Goal: Task Accomplishment & Management: Manage account settings

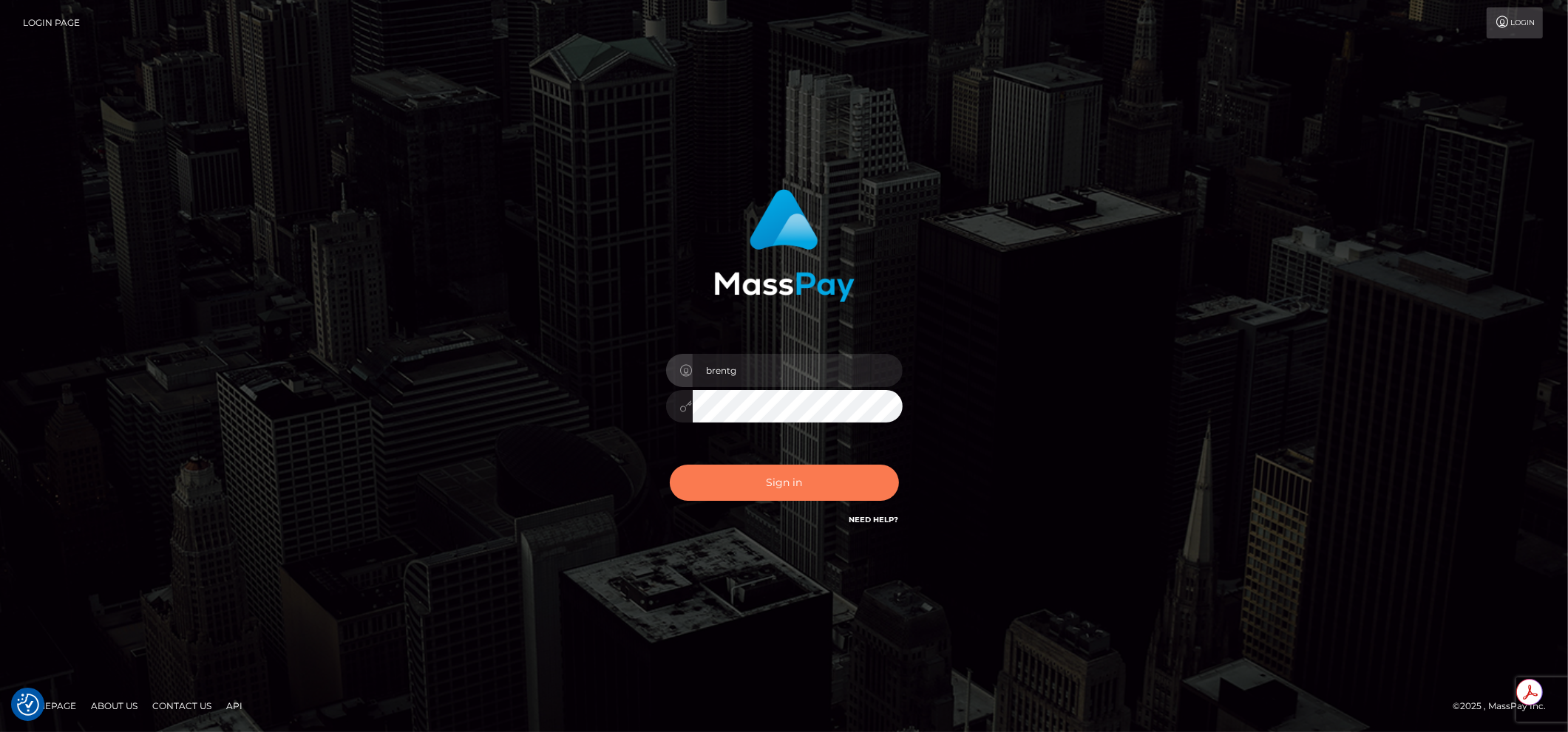
click at [749, 478] on button "Sign in" at bounding box center [784, 483] width 229 height 36
type input "brentg"
click at [750, 488] on button "Sign in" at bounding box center [784, 483] width 229 height 36
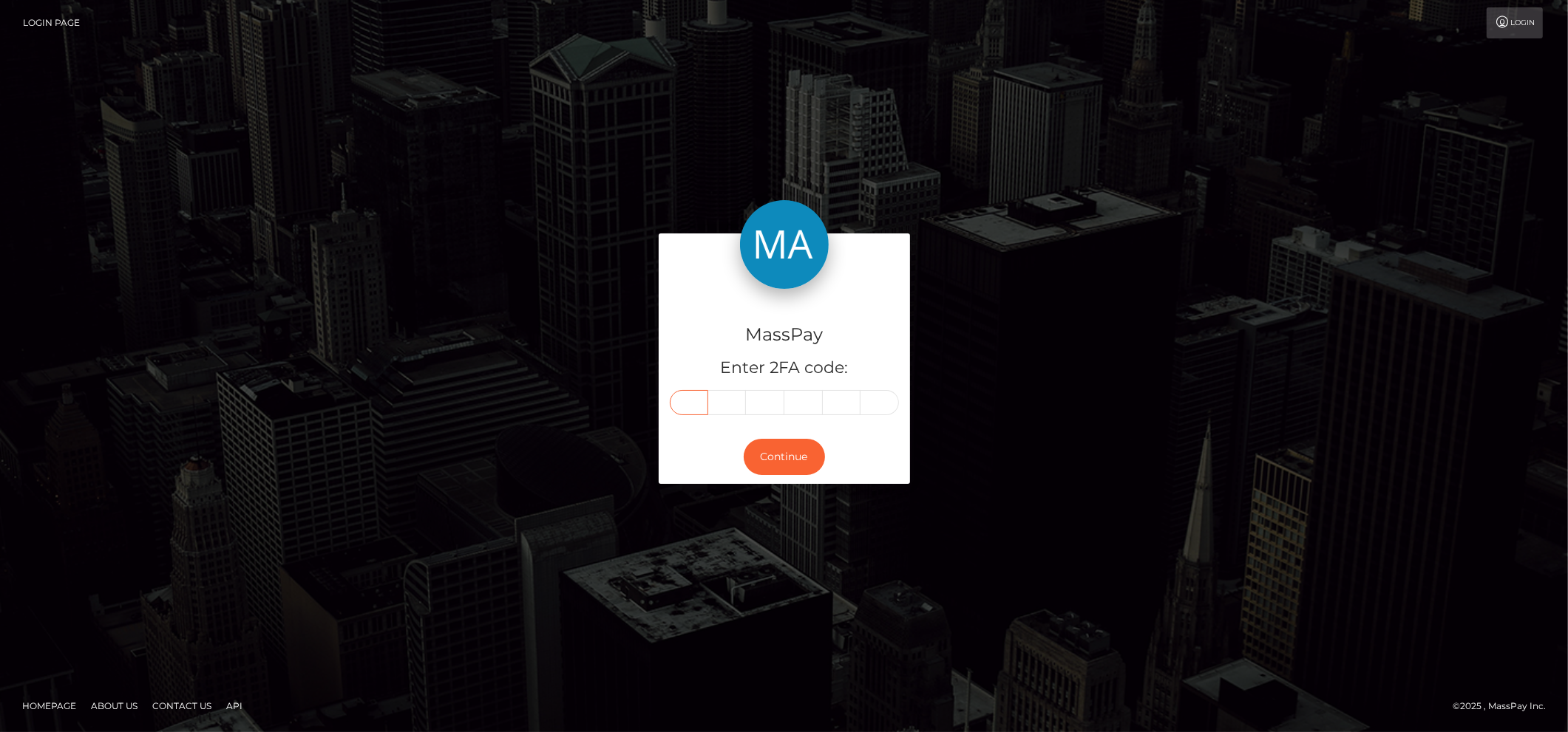
paste input "9"
type input "9"
type input "7"
type input "9"
type input "7"
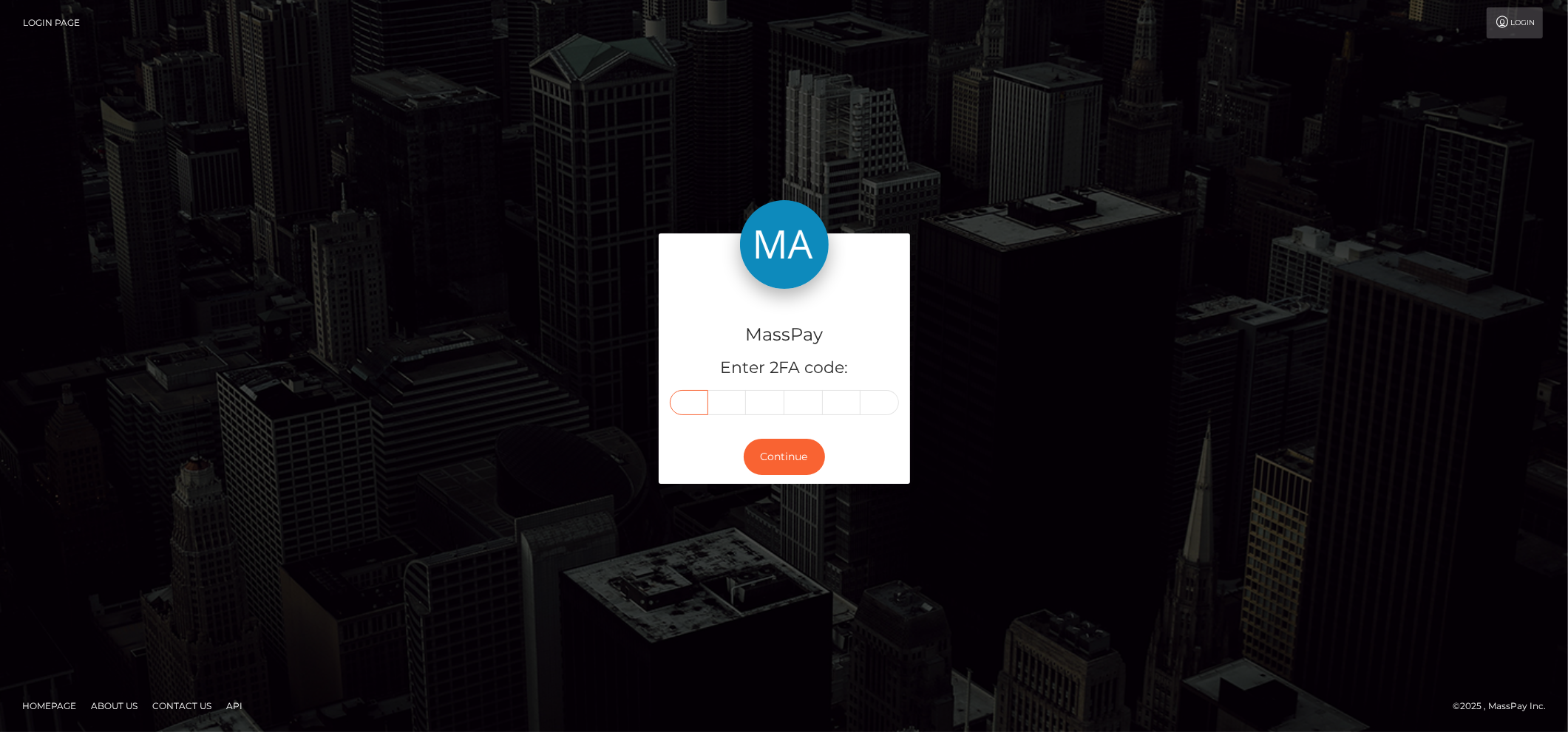
type input "3"
type input "5"
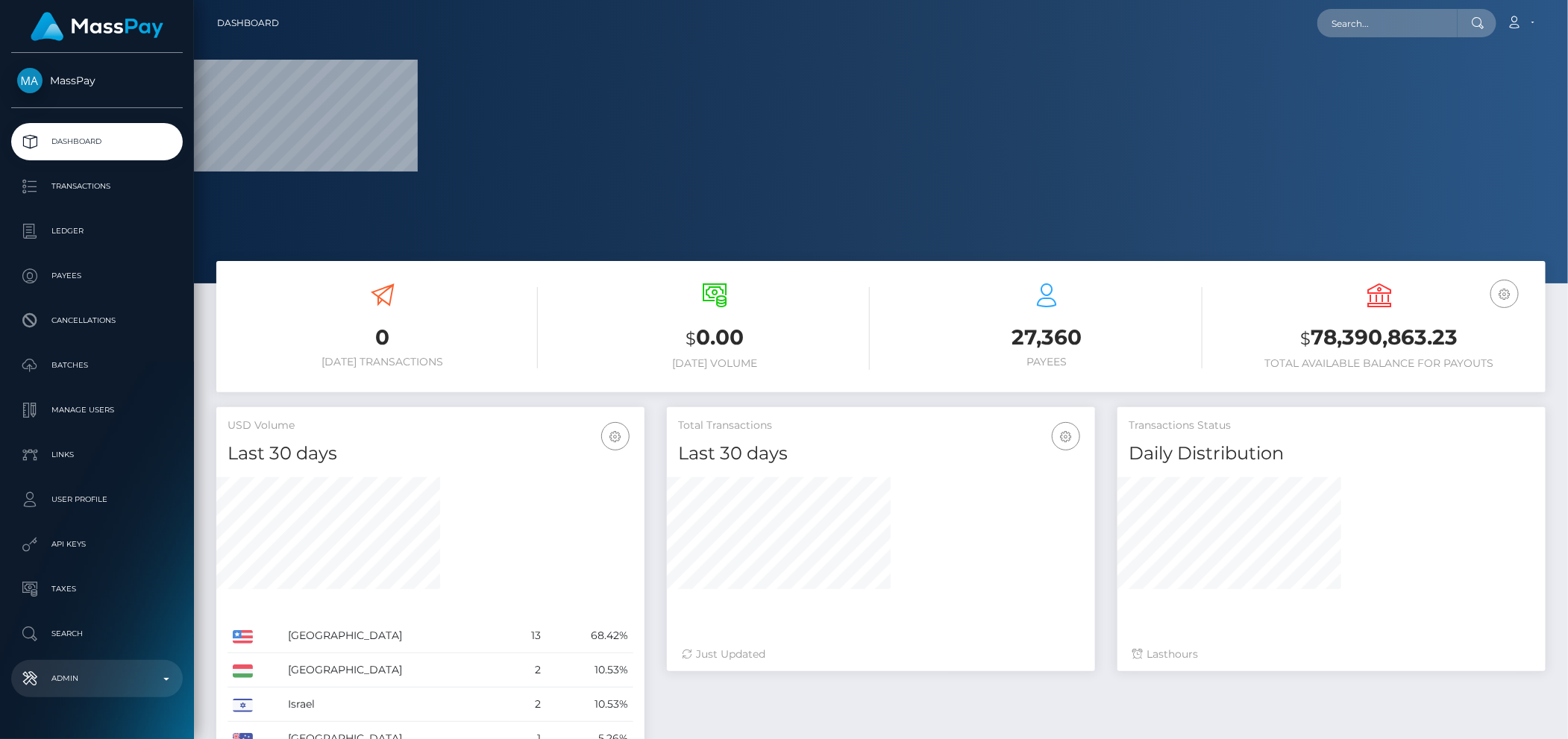
click at [115, 675] on p "Admin" at bounding box center [97, 678] width 160 height 23
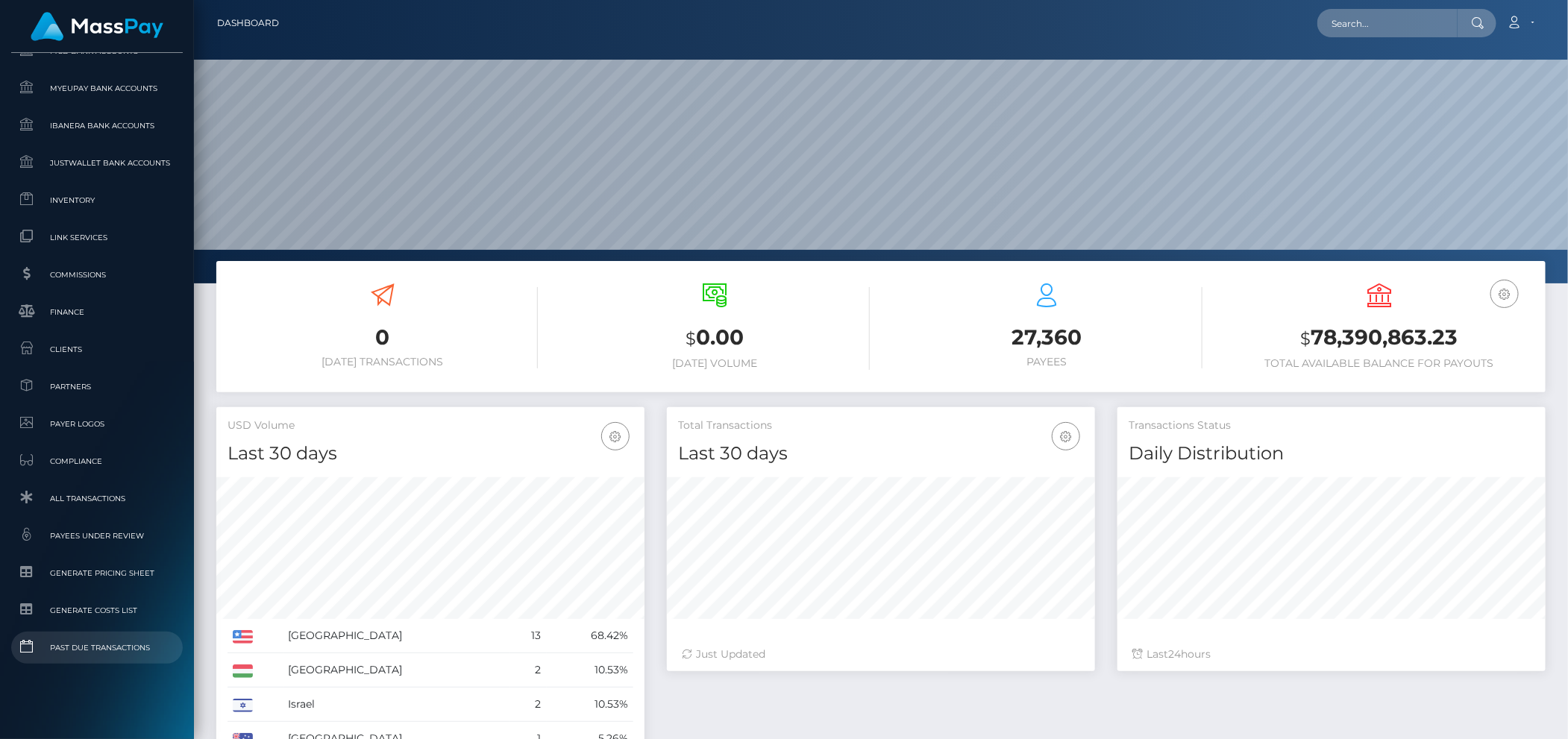
scroll to position [829, 0]
click at [66, 353] on span "Clients" at bounding box center [97, 347] width 160 height 17
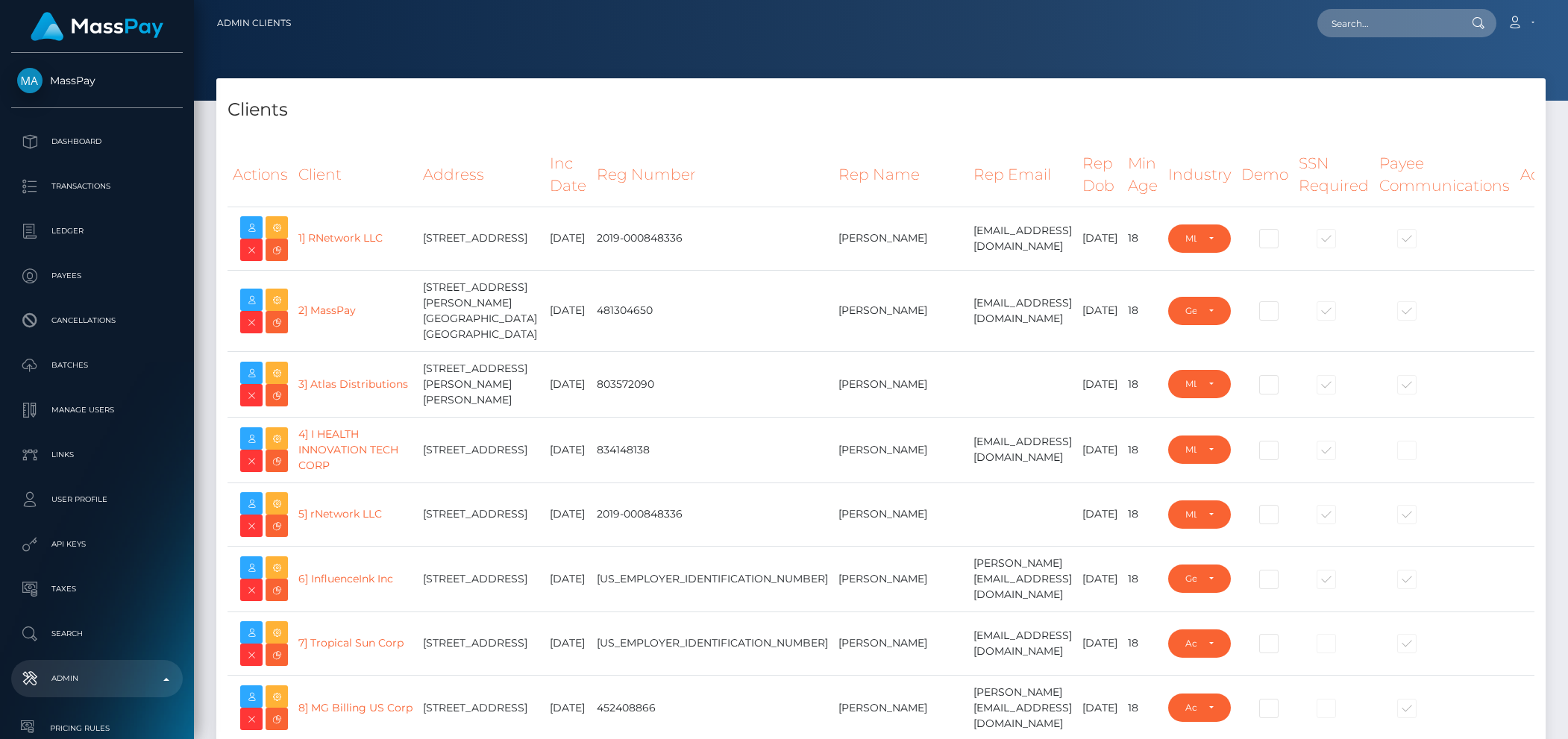
select select "223"
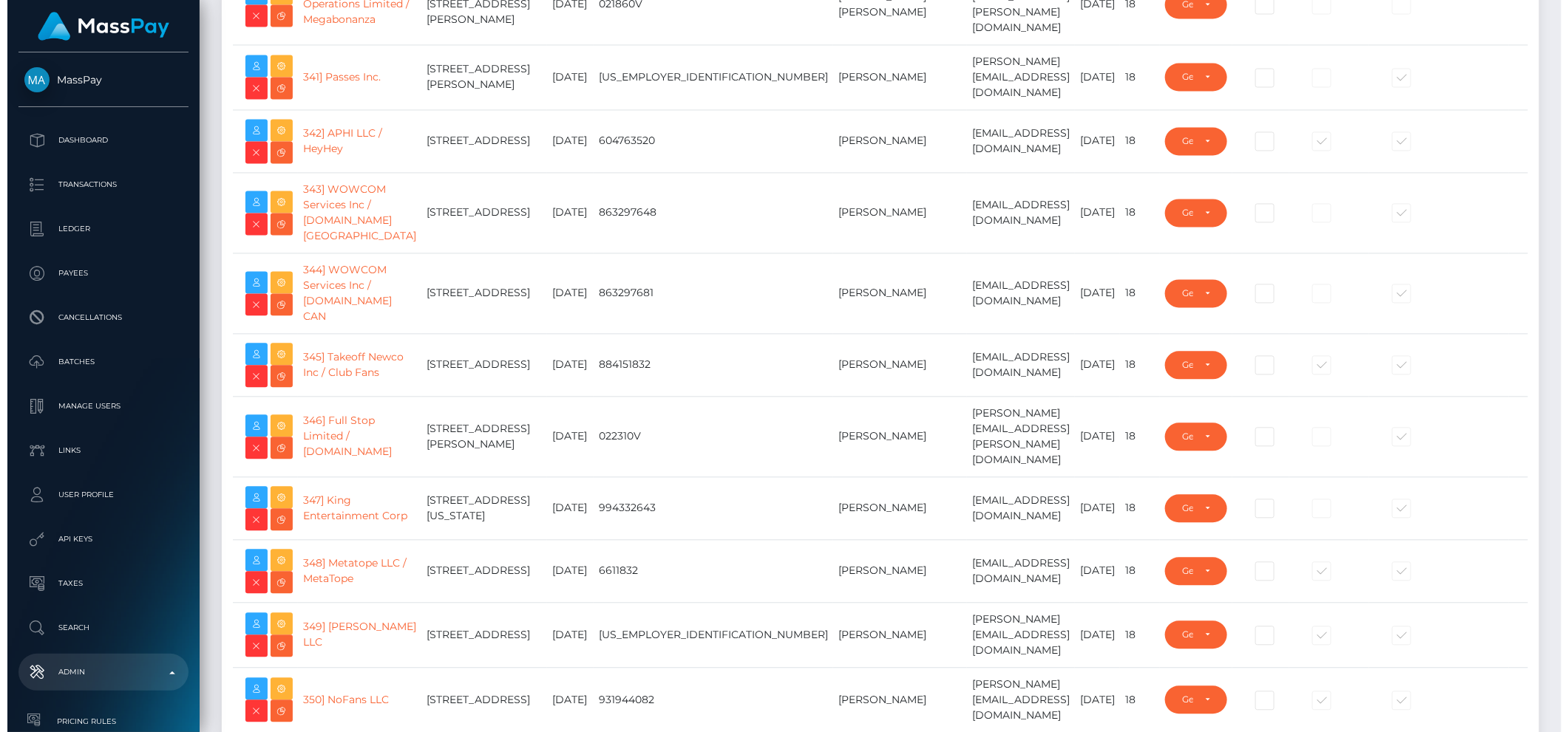
scroll to position [25034, 0]
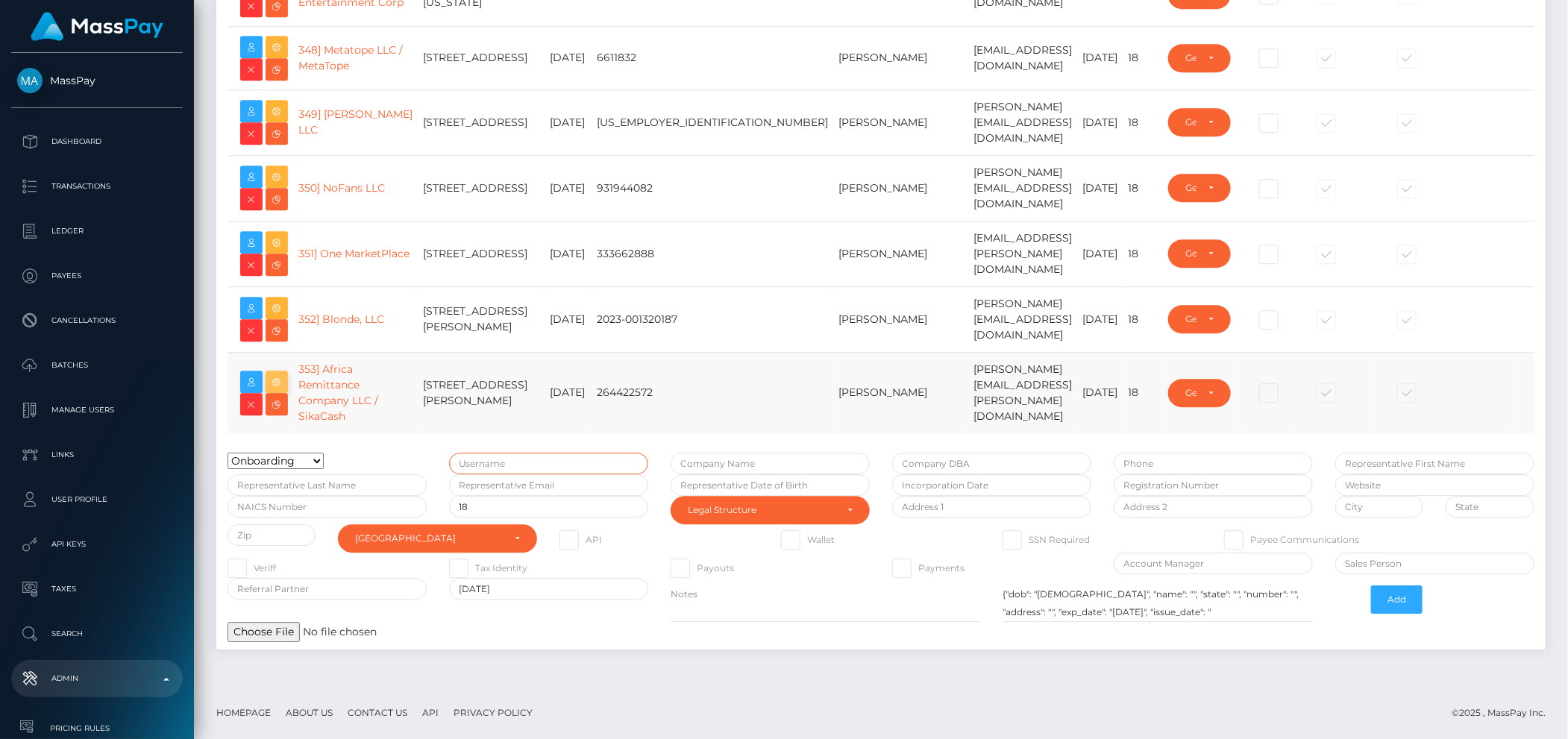
type input "brentg"
click at [282, 374] on icon at bounding box center [277, 382] width 18 height 19
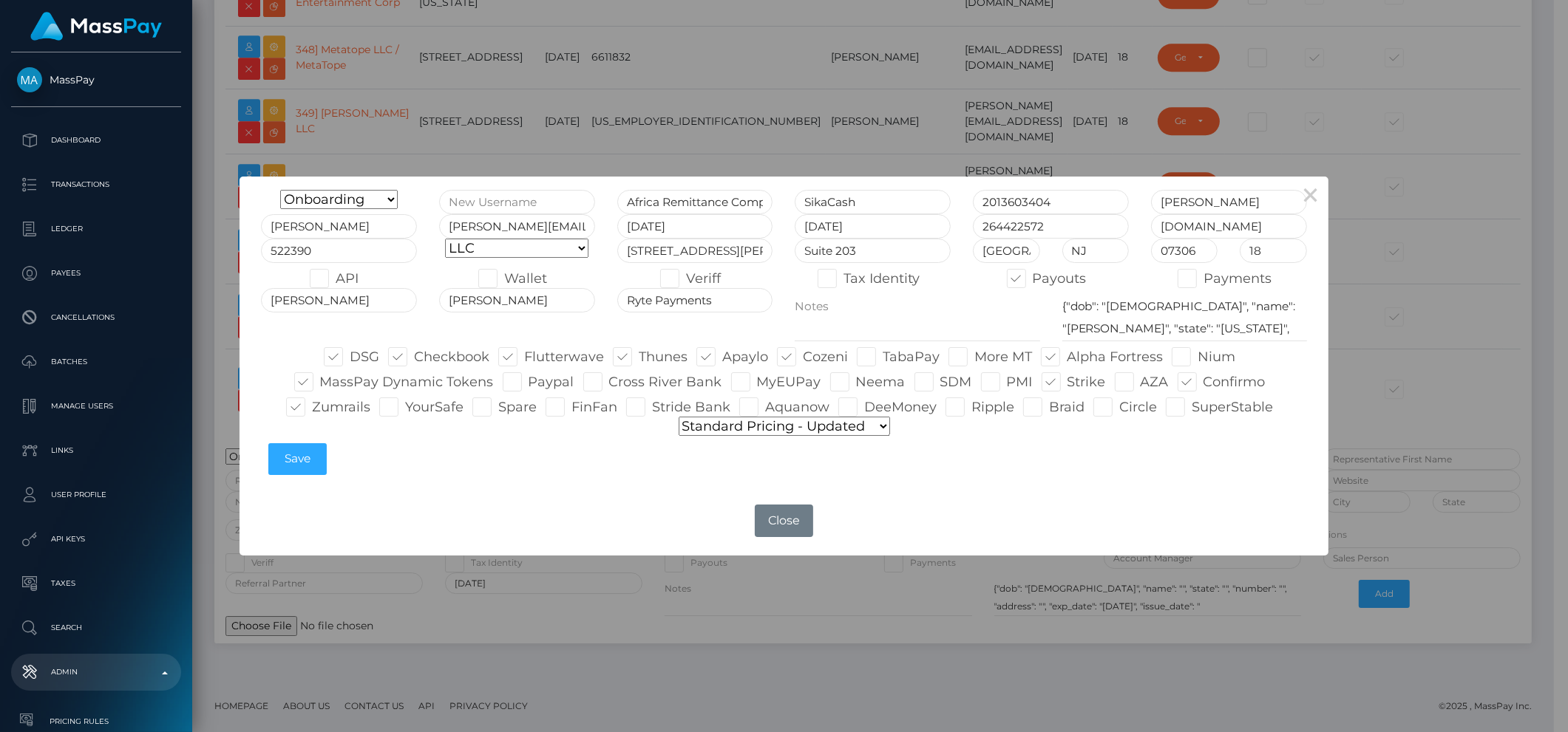
click at [349, 352] on span at bounding box center [349, 356] width 0 height 16
click at [349, 352] on input "DSG" at bounding box center [354, 352] width 10 height 10
checkbox input "false"
click at [414, 360] on span at bounding box center [414, 356] width 0 height 16
click at [414, 357] on input "Checkbook" at bounding box center [419, 352] width 10 height 10
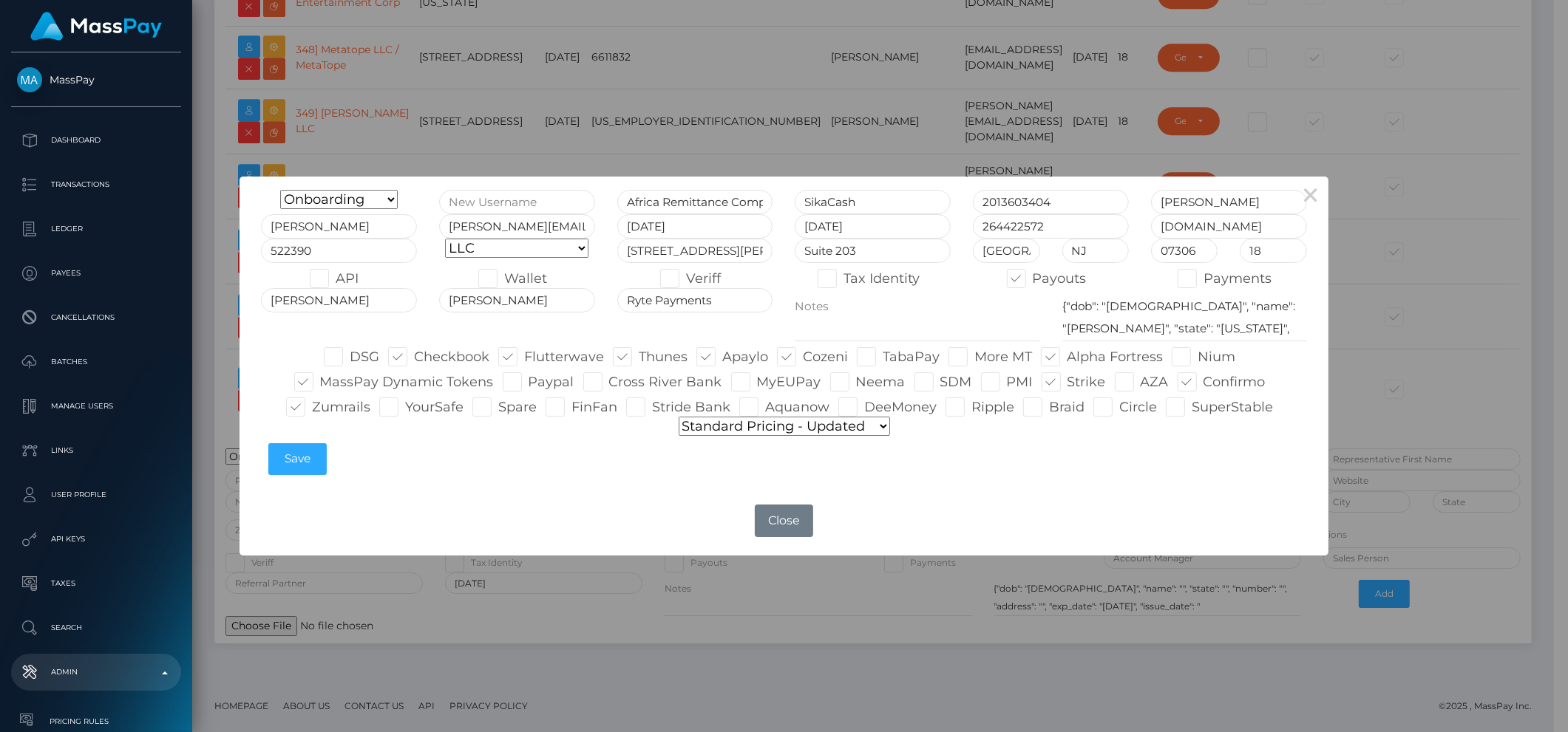
checkbox input "false"
click at [525, 359] on span at bounding box center [525, 356] width 0 height 16
click at [525, 357] on input "Flutterwave" at bounding box center [529, 352] width 10 height 10
checkbox input "false"
click at [637, 360] on label "Thunes" at bounding box center [649, 357] width 74 height 19
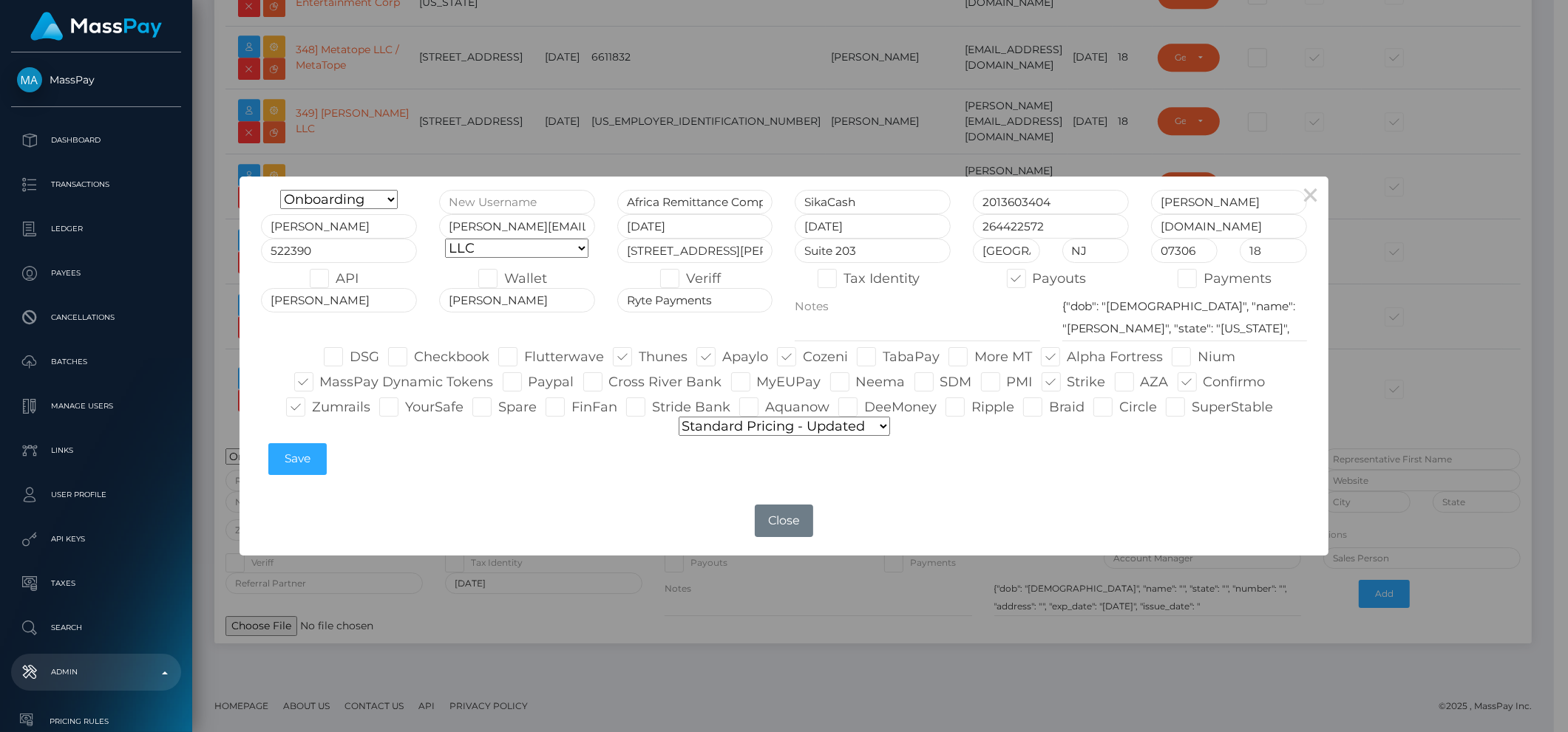
click at [639, 357] on input "Thunes" at bounding box center [644, 352] width 10 height 10
checkbox input "false"
click at [716, 364] on label "Apaylo" at bounding box center [732, 357] width 72 height 19
click at [722, 357] on input "Apaylo" at bounding box center [727, 352] width 10 height 10
checkbox input "false"
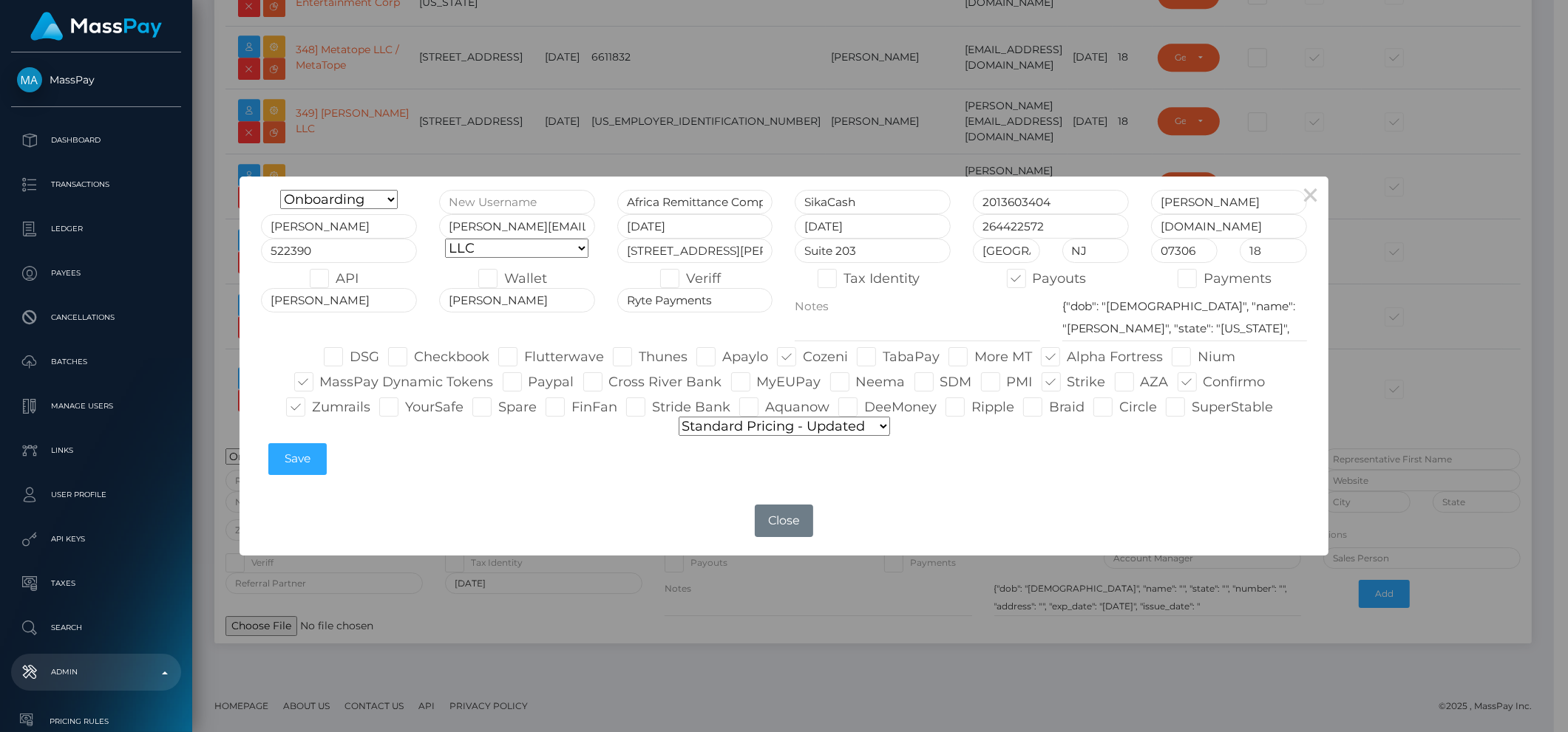
click at [1071, 360] on label "Alpha Fortress" at bounding box center [1102, 357] width 122 height 19
click at [1071, 357] on input "Alpha Fortress" at bounding box center [1071, 352] width 10 height 10
checkbox input "false"
click at [1059, 384] on label "Strike" at bounding box center [1074, 382] width 64 height 19
click at [1067, 382] on input "Strike" at bounding box center [1072, 377] width 10 height 10
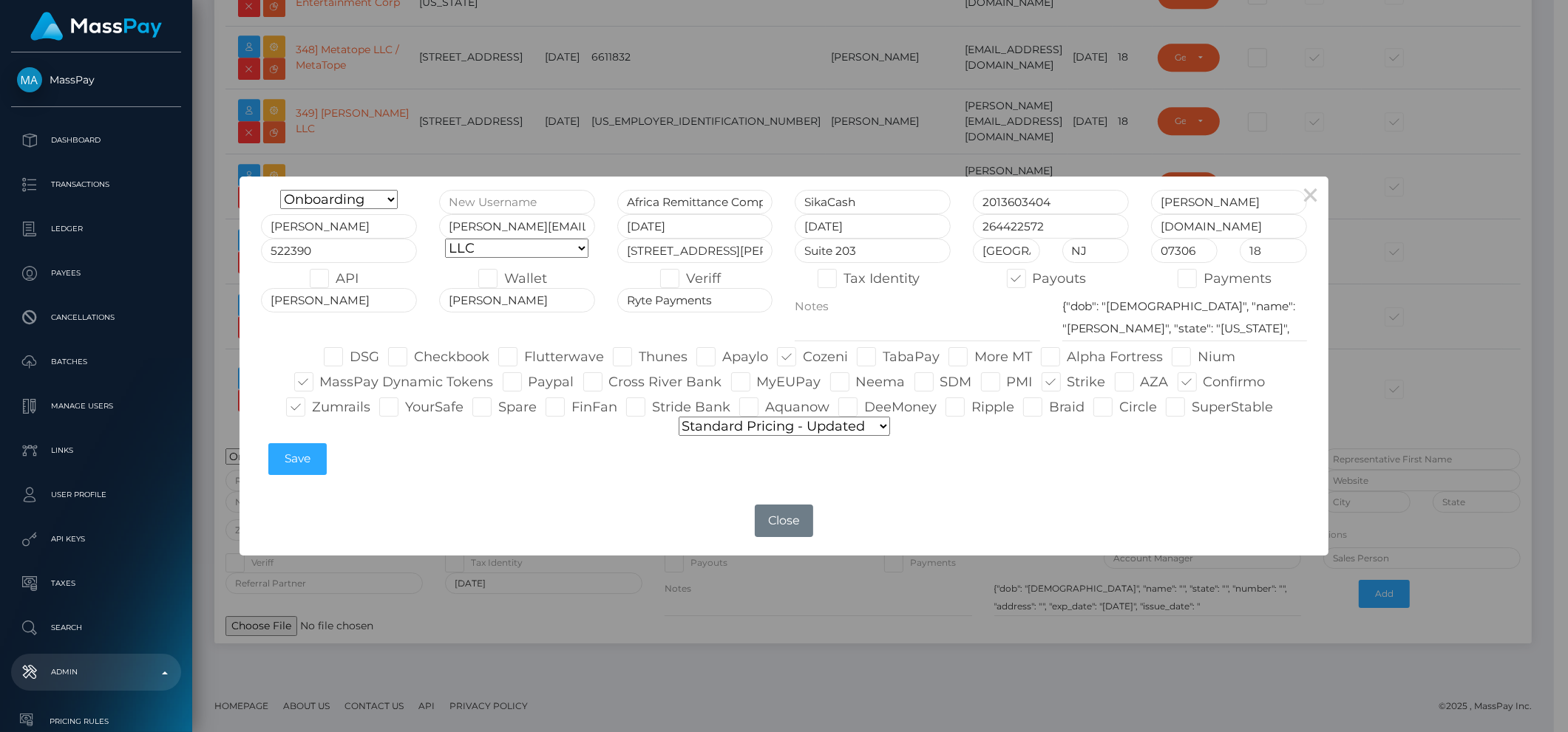
checkbox input "false"
click at [341, 407] on label "Zumrails" at bounding box center [328, 407] width 84 height 19
click at [321, 407] on input "Zumrails" at bounding box center [317, 402] width 10 height 10
checkbox input "false"
click at [330, 387] on label "MassPay Dynamic Tokens" at bounding box center [394, 382] width 200 height 19
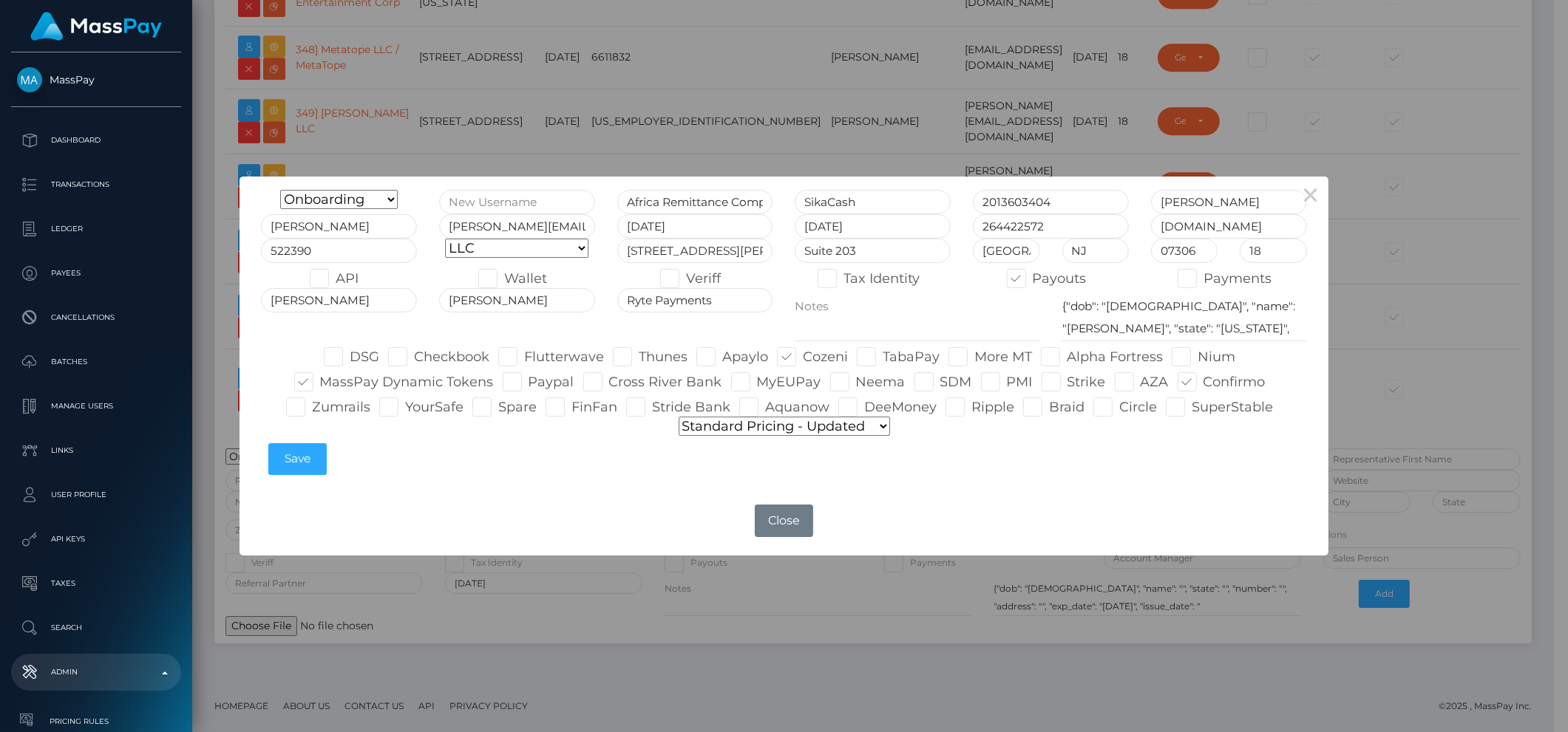
click at [329, 382] on input "MassPay Dynamic Tokens" at bounding box center [325, 377] width 10 height 10
checkbox input "false"
click at [803, 360] on span at bounding box center [803, 356] width 0 height 16
click at [803, 357] on input "Cozeni" at bounding box center [808, 352] width 10 height 10
checkbox input "false"
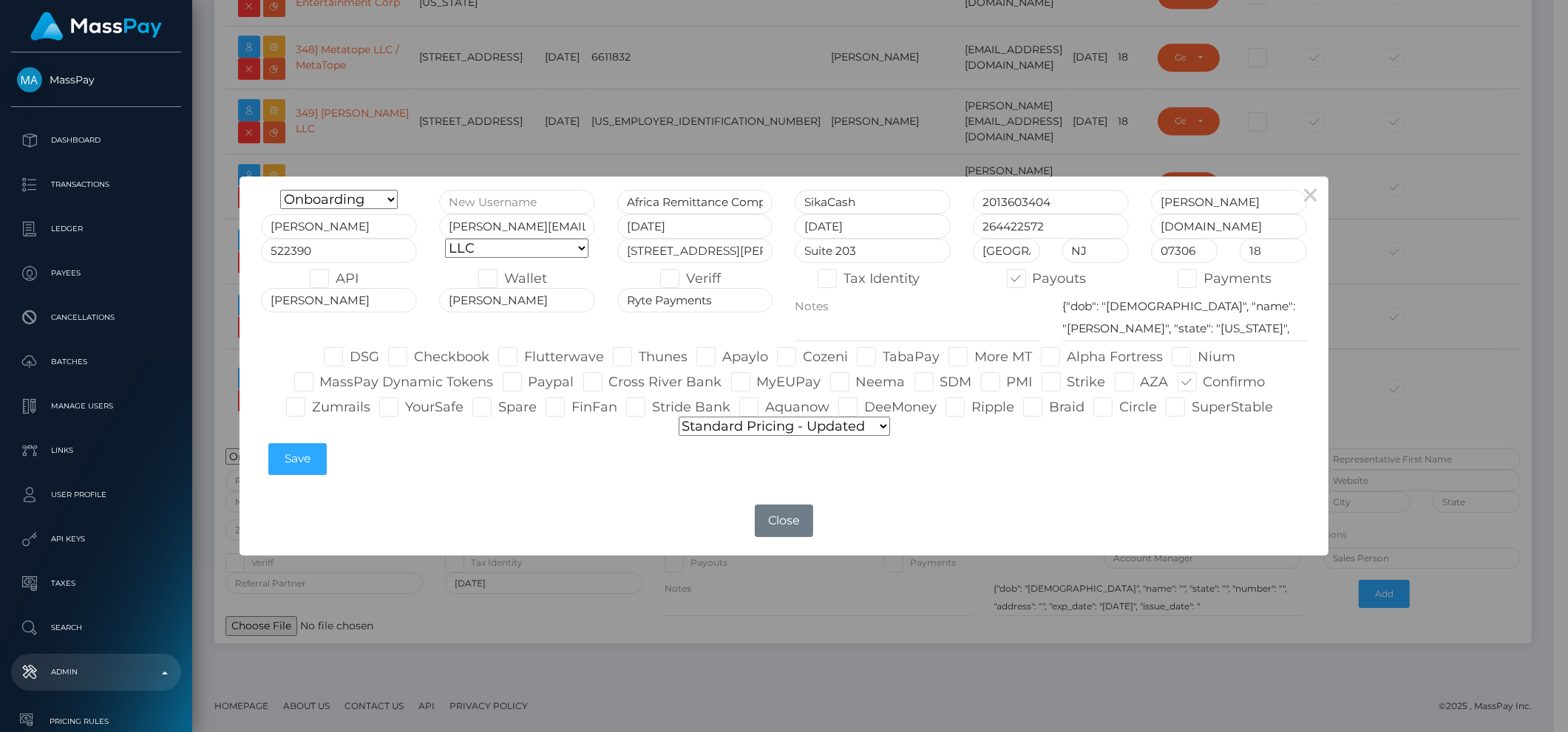
click at [1203, 384] on span at bounding box center [1203, 382] width 0 height 16
click at [1203, 382] on input "Confirmo" at bounding box center [1208, 377] width 10 height 10
checkbox input "false"
click at [1119, 404] on span at bounding box center [1119, 407] width 0 height 16
click at [1119, 404] on input "Circle" at bounding box center [1124, 402] width 10 height 10
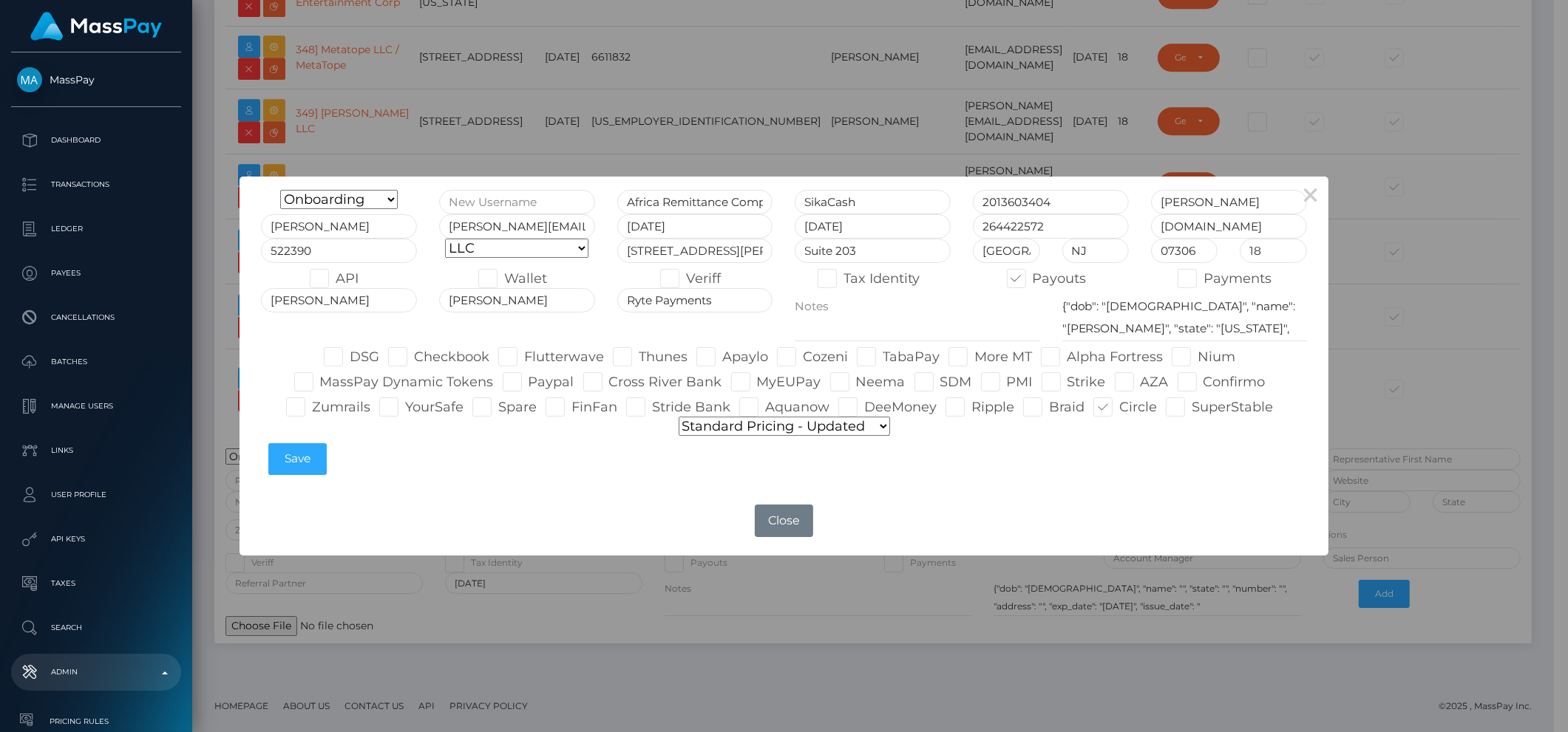
click at [1119, 405] on span at bounding box center [1119, 407] width 0 height 16
click at [1119, 405] on input "Circle" at bounding box center [1124, 402] width 10 height 10
checkbox input "false"
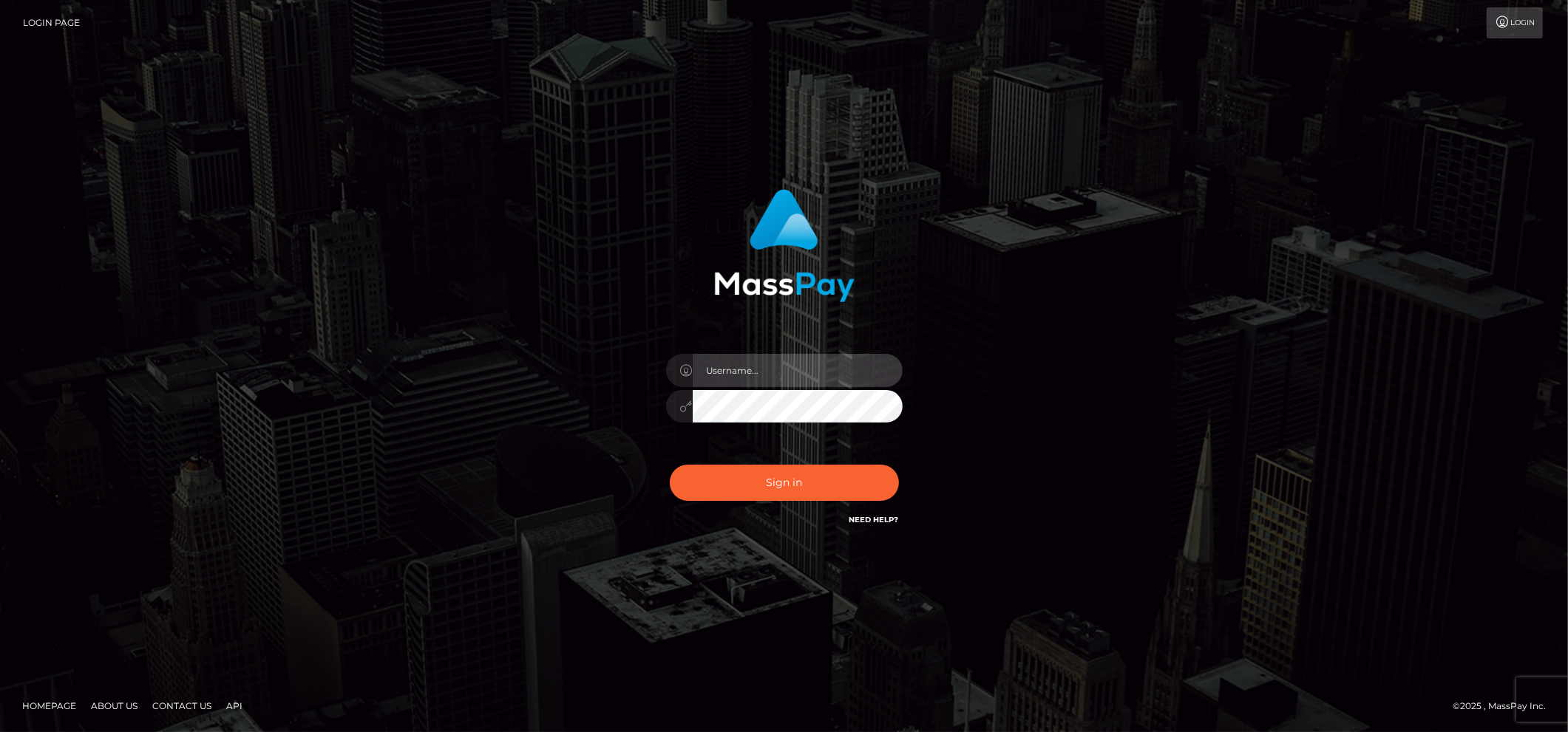
type input "brentg"
click at [711, 446] on div "brentg" at bounding box center [784, 399] width 259 height 113
